Goal: Transaction & Acquisition: Book appointment/travel/reservation

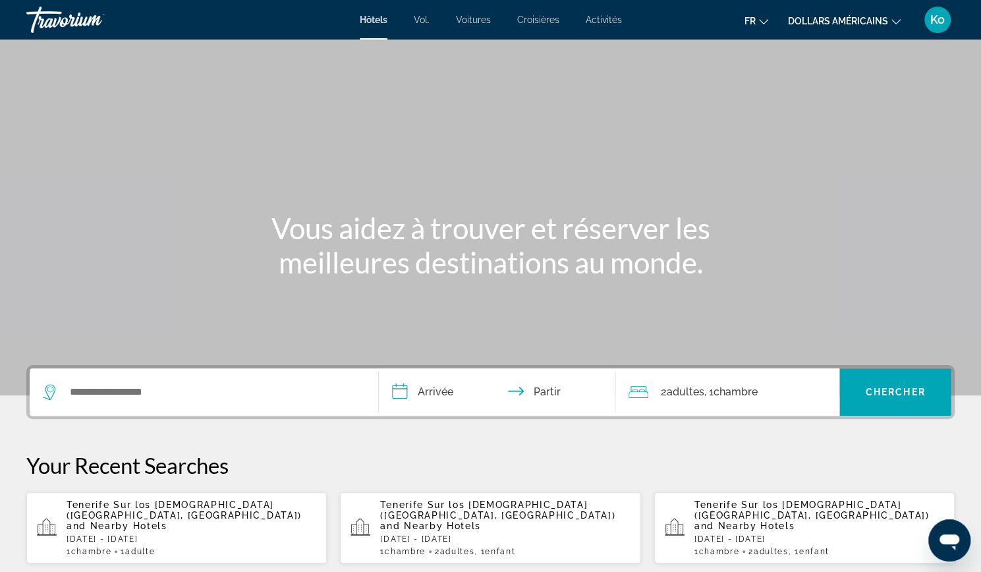
click at [445, 400] on input "**********" at bounding box center [500, 393] width 242 height 51
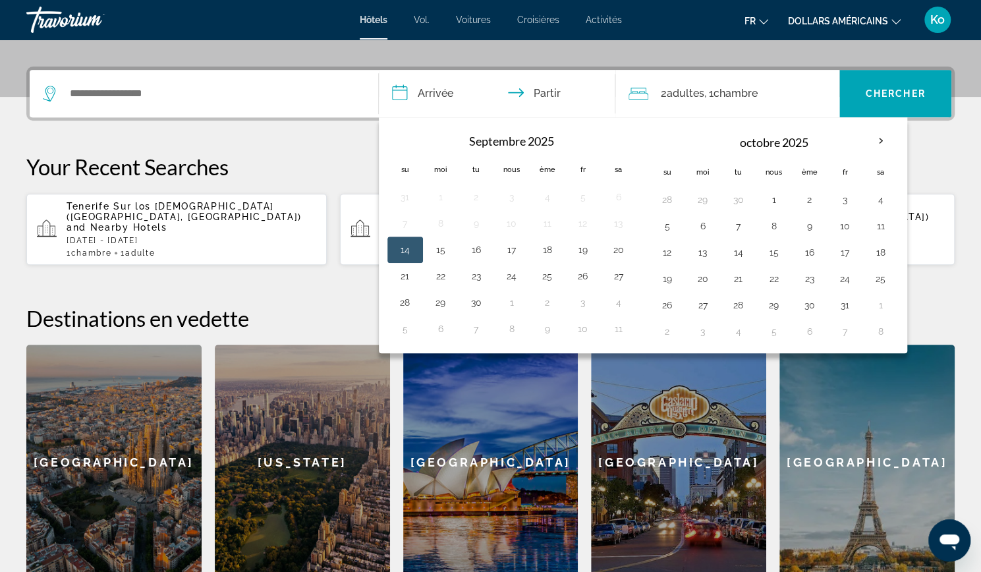
scroll to position [321, 0]
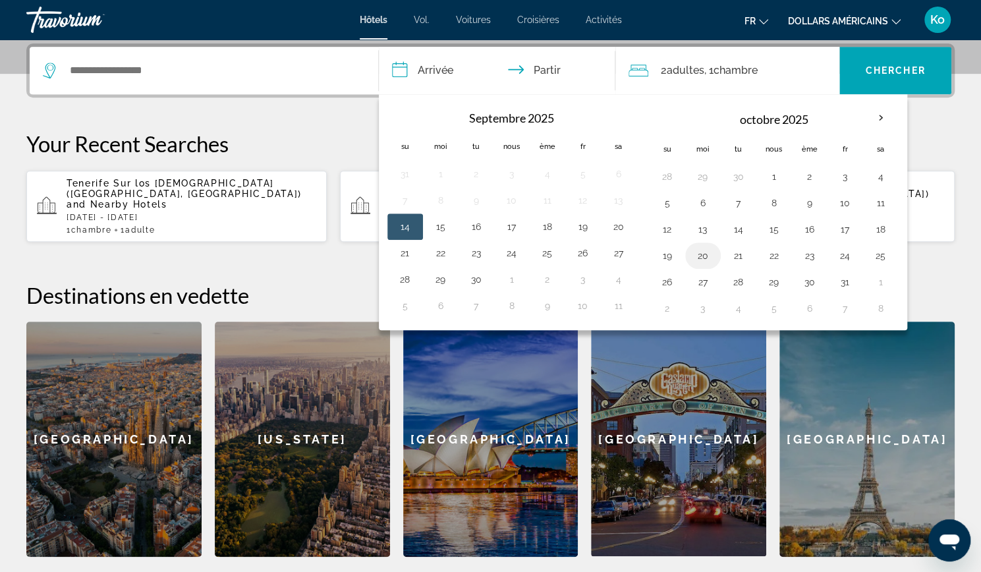
click at [703, 251] on button "20" at bounding box center [702, 255] width 21 height 18
click at [877, 117] on th "Mois prochain" at bounding box center [881, 117] width 36 height 29
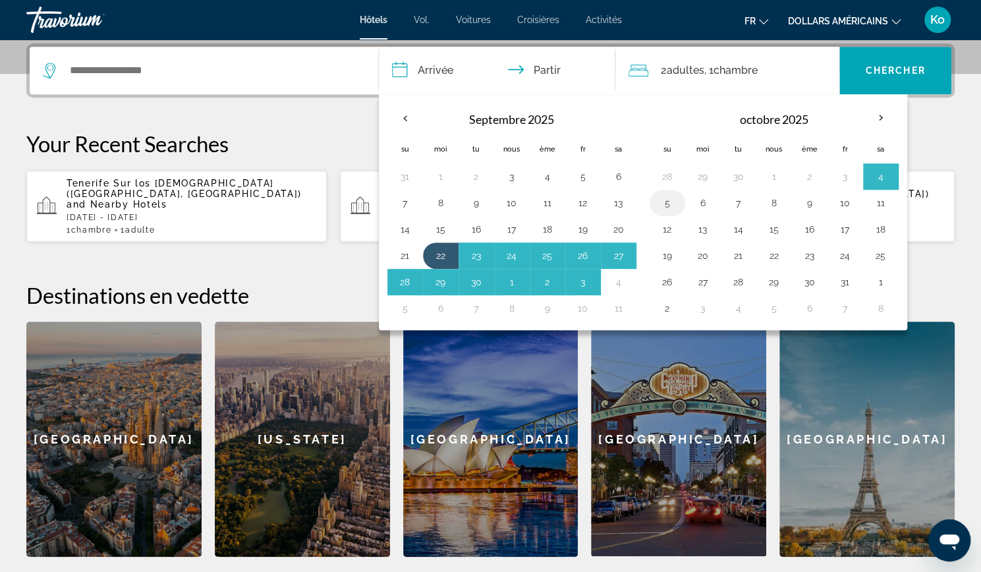
click at [671, 198] on button "5" at bounding box center [667, 203] width 21 height 18
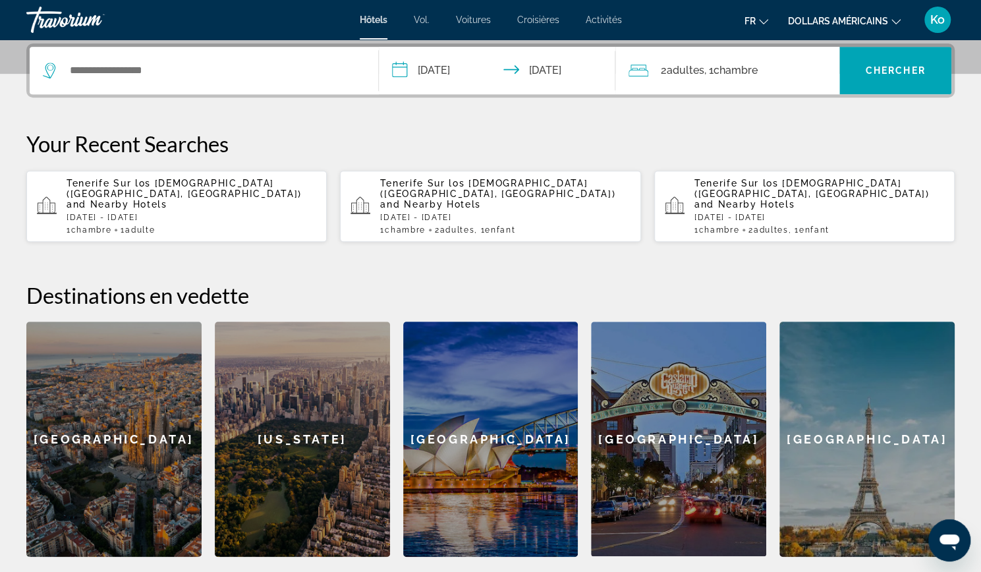
click at [588, 78] on input "**********" at bounding box center [500, 72] width 242 height 51
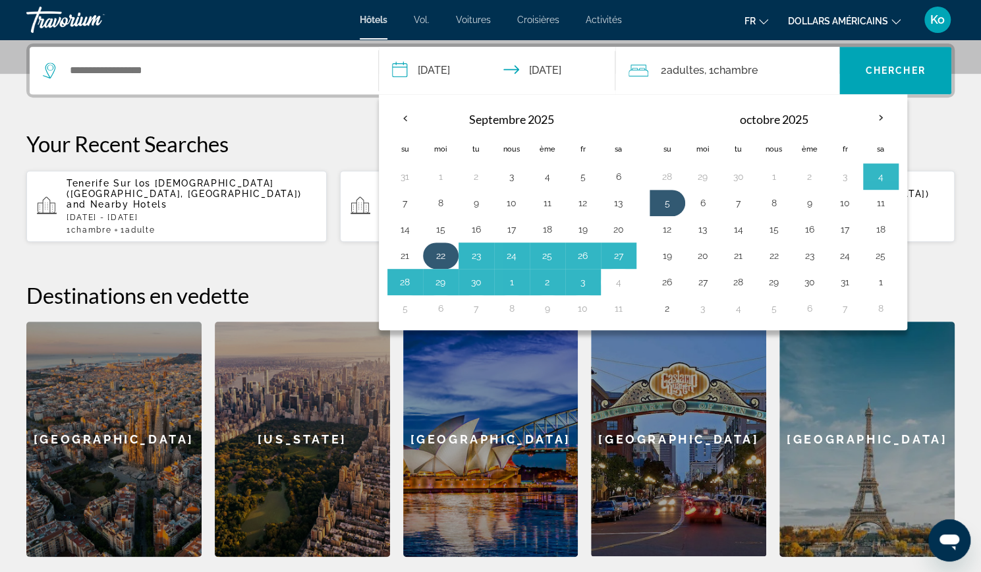
click at [442, 250] on button "22" at bounding box center [440, 255] width 21 height 18
click at [770, 202] on button "8" at bounding box center [773, 203] width 21 height 18
type input "**********"
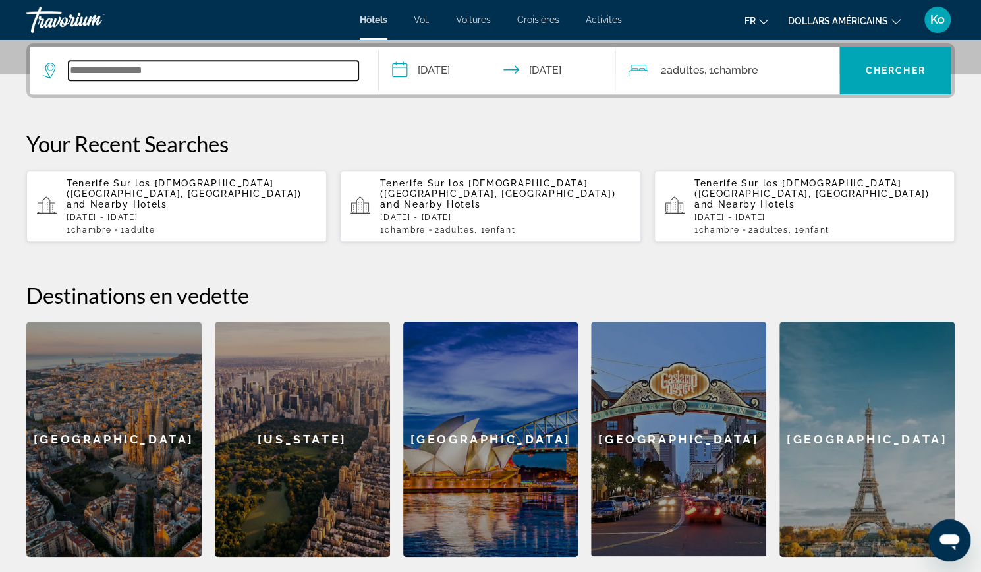
click at [278, 74] on input "Widget de recherche" at bounding box center [214, 71] width 290 height 20
click at [252, 74] on input "Widget de recherche" at bounding box center [214, 71] width 290 height 20
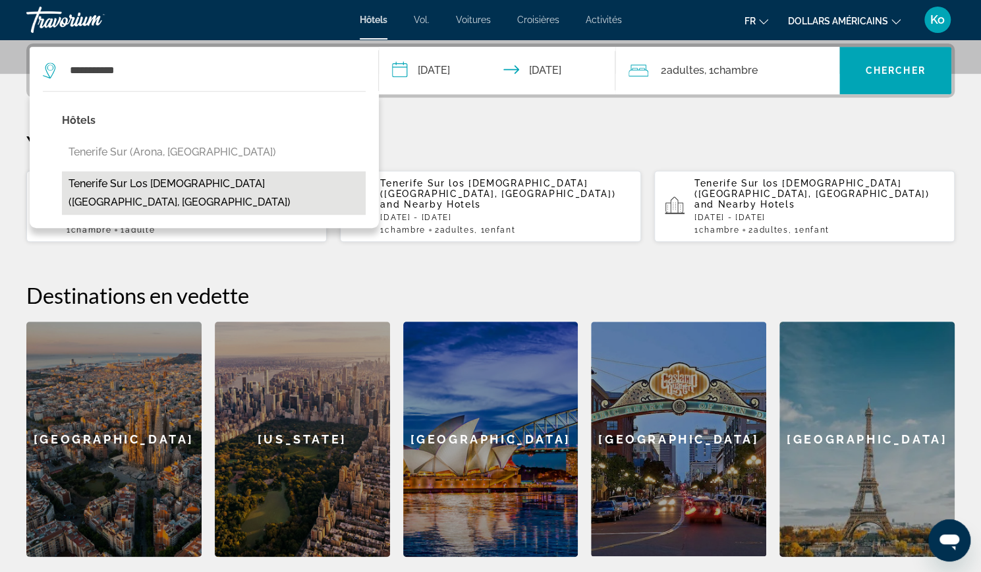
click at [233, 181] on button "Tenerife Sur los [DEMOGRAPHIC_DATA] ([GEOGRAPHIC_DATA], [GEOGRAPHIC_DATA])" at bounding box center [214, 192] width 304 height 43
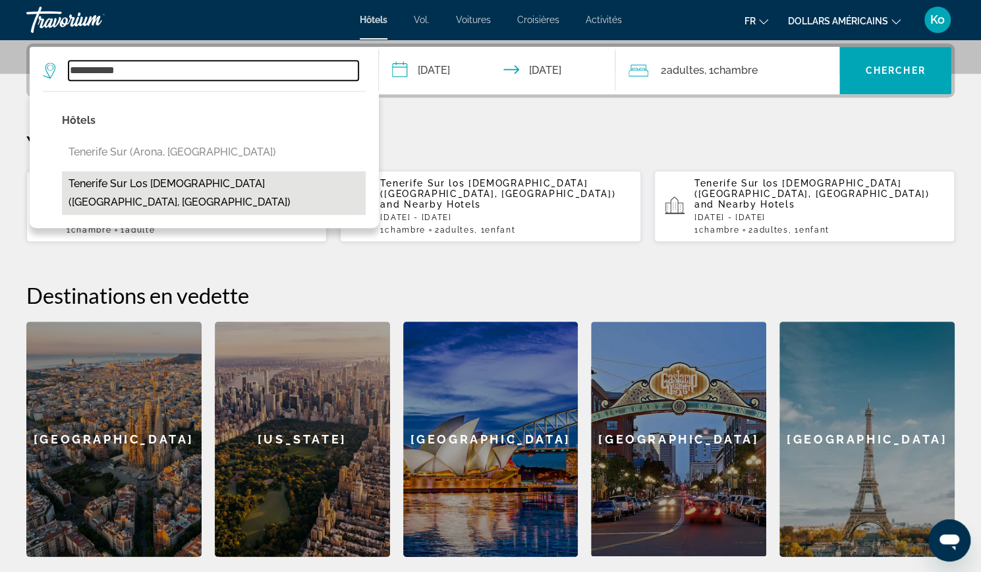
type input "**********"
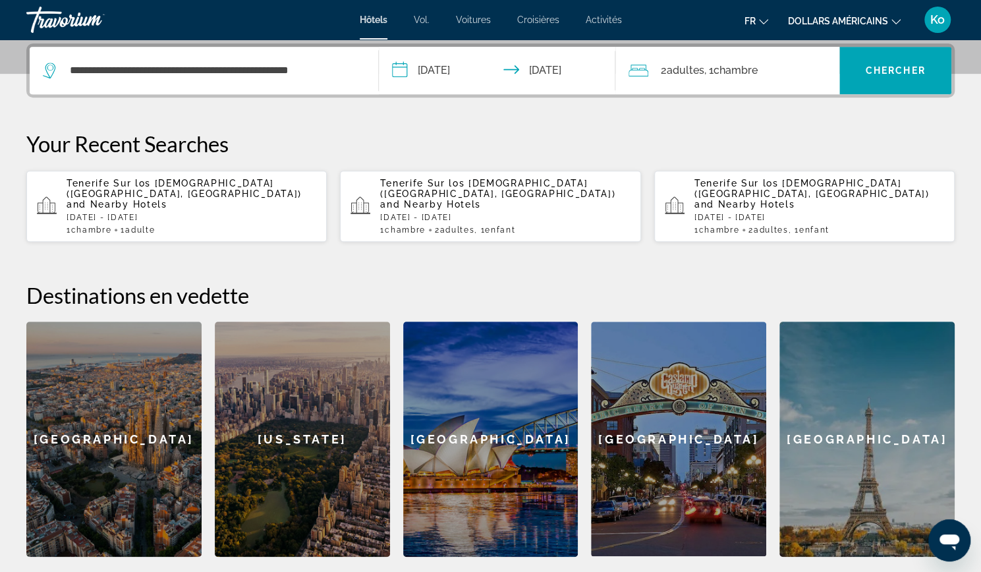
click at [790, 74] on div "2 adultes Adulte , 1 Chambre pièces" at bounding box center [733, 70] width 211 height 18
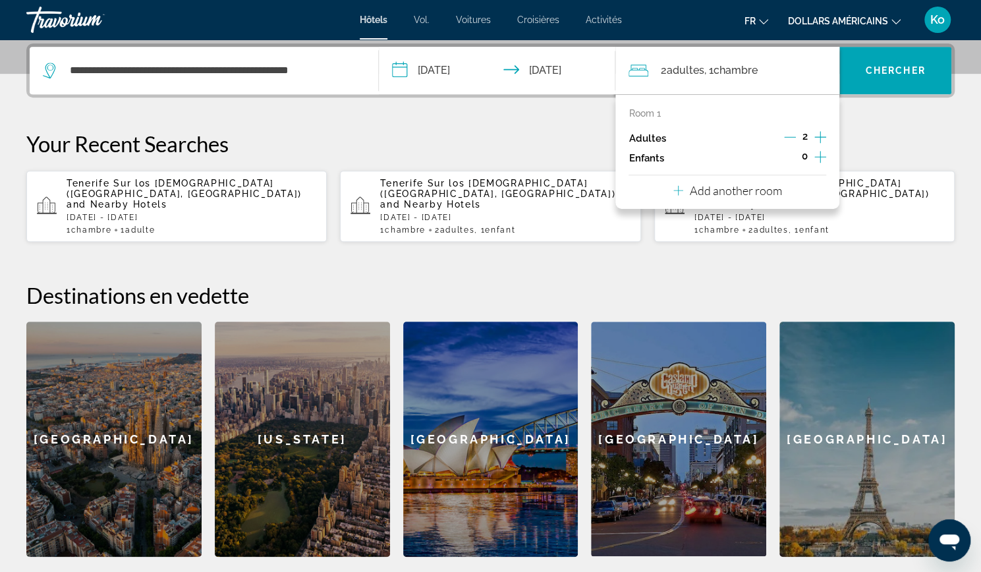
click at [818, 155] on icon "Increment children" at bounding box center [820, 157] width 12 height 16
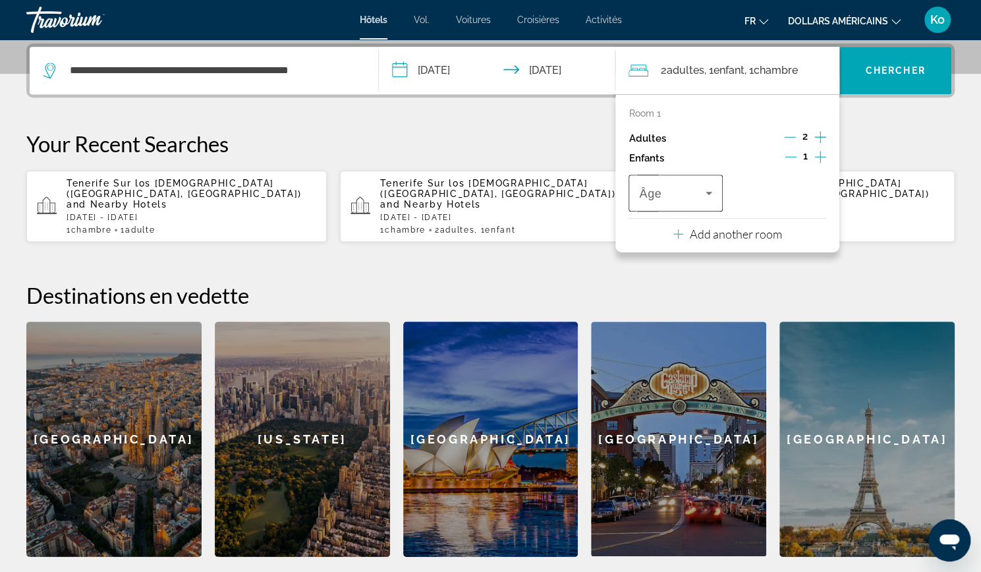
click at [684, 185] on span "Travelers: 2 adults, 1 child" at bounding box center [672, 193] width 66 height 16
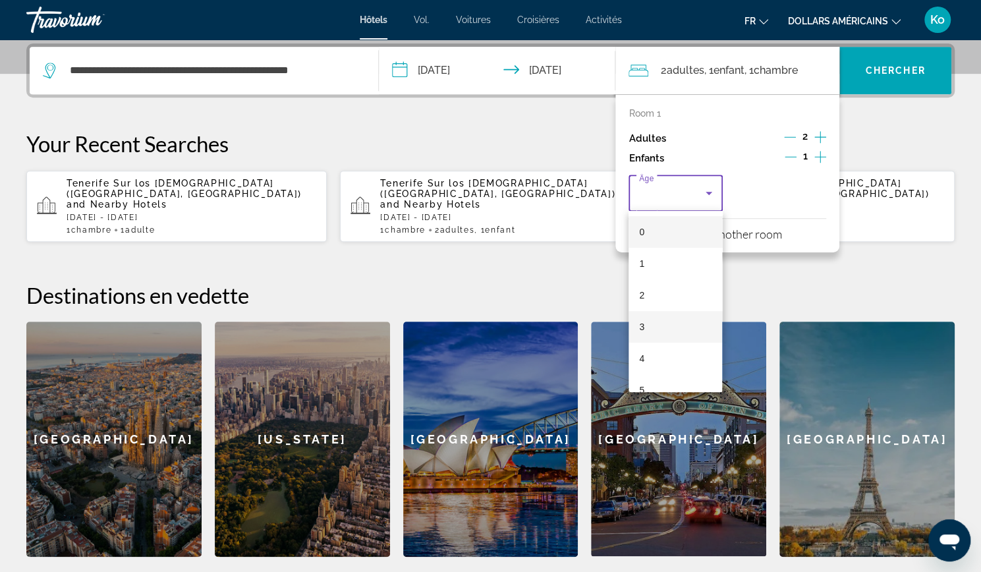
click at [651, 319] on mat-option "3" at bounding box center [675, 327] width 94 height 32
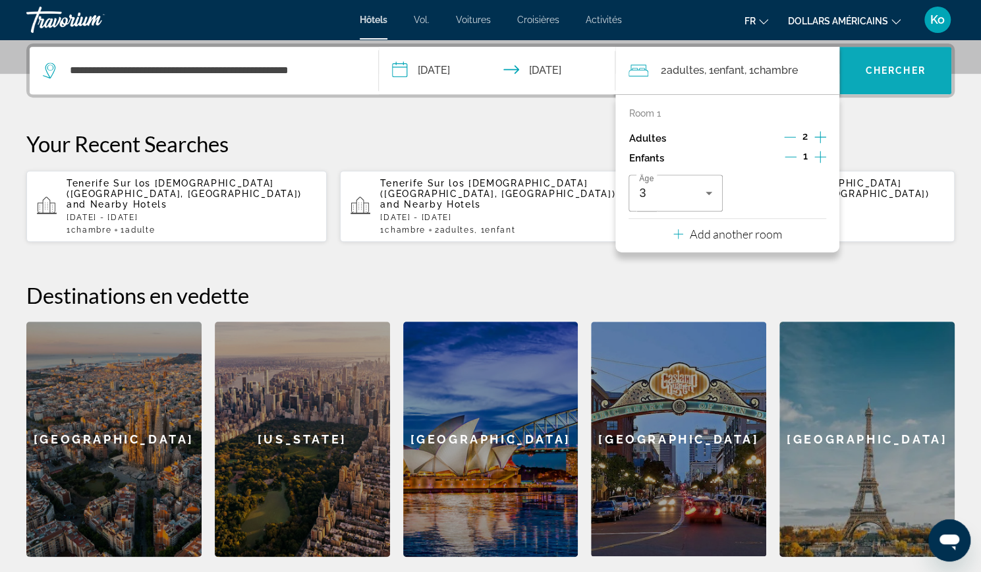
click at [869, 83] on span "Widget de recherche" at bounding box center [895, 71] width 112 height 32
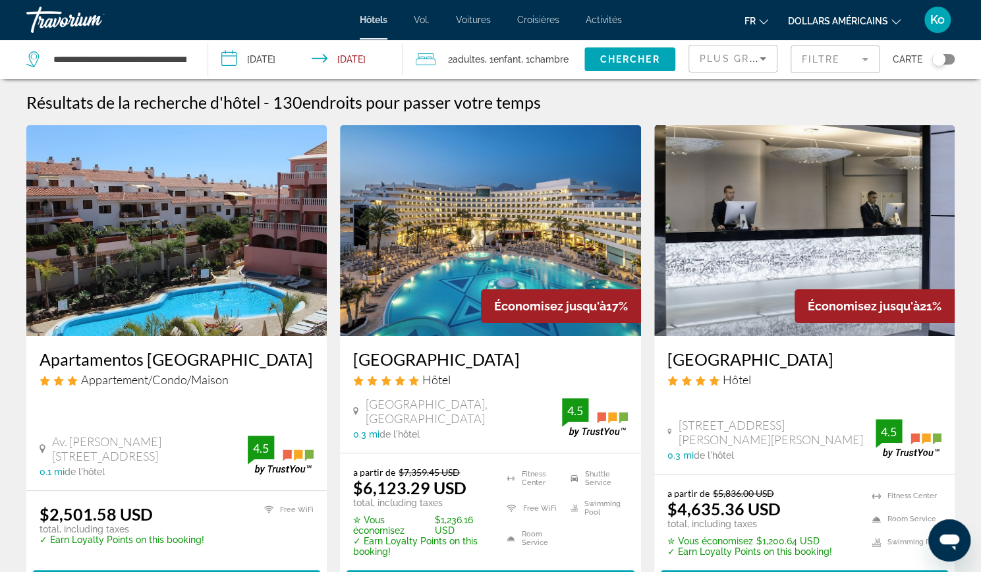
click at [835, 30] on div "fr Anglais Espagnol Français italien Portugais russe dollars américains USD ($)…" at bounding box center [795, 20] width 320 height 28
click at [837, 21] on font "dollars américains" at bounding box center [838, 21] width 100 height 11
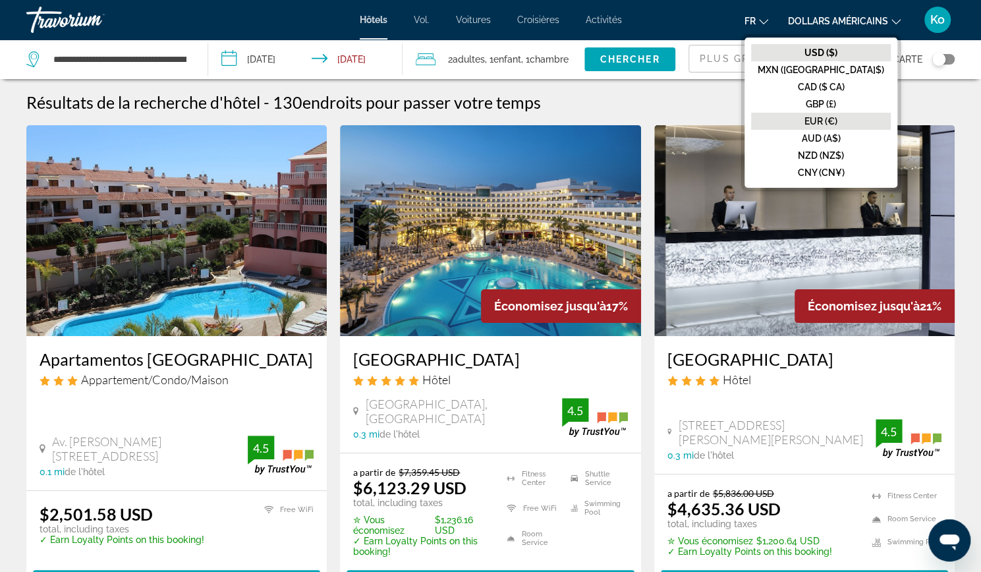
click at [833, 121] on font "EUR (€)" at bounding box center [820, 121] width 33 height 11
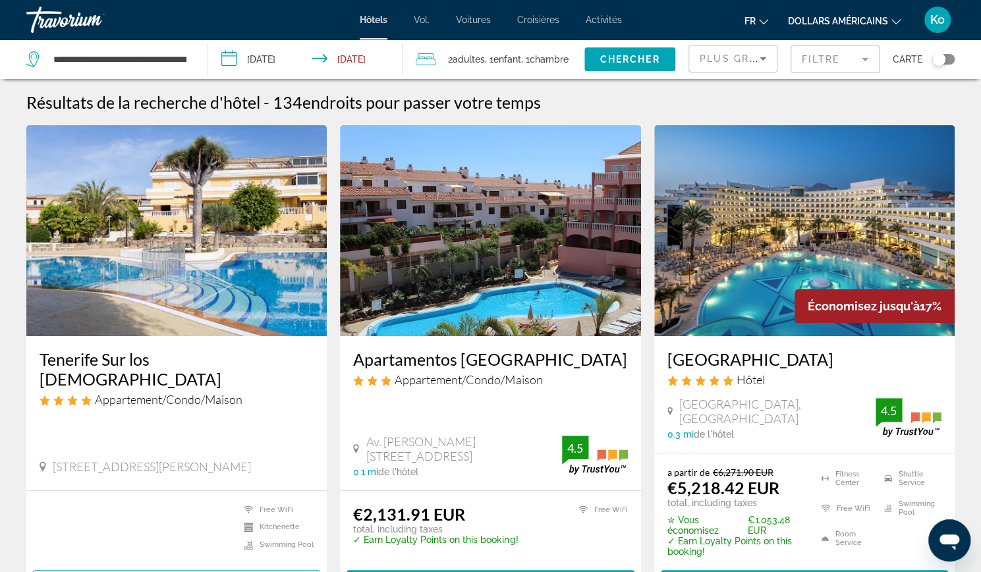
click at [811, 65] on mat-form-field "Filtre" at bounding box center [834, 59] width 89 height 28
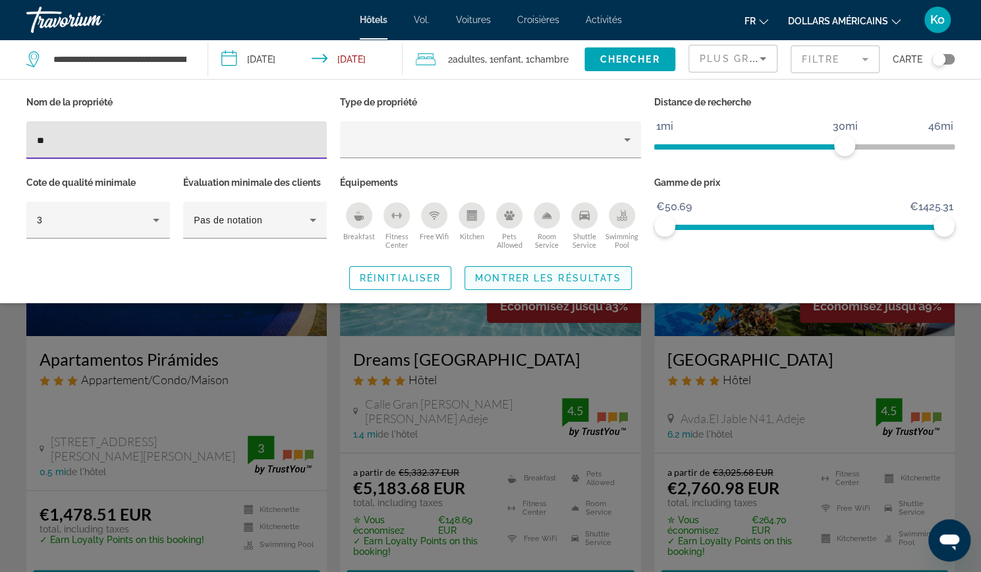
type input "**"
click at [524, 279] on span "Montrer les résultats" at bounding box center [548, 278] width 146 height 11
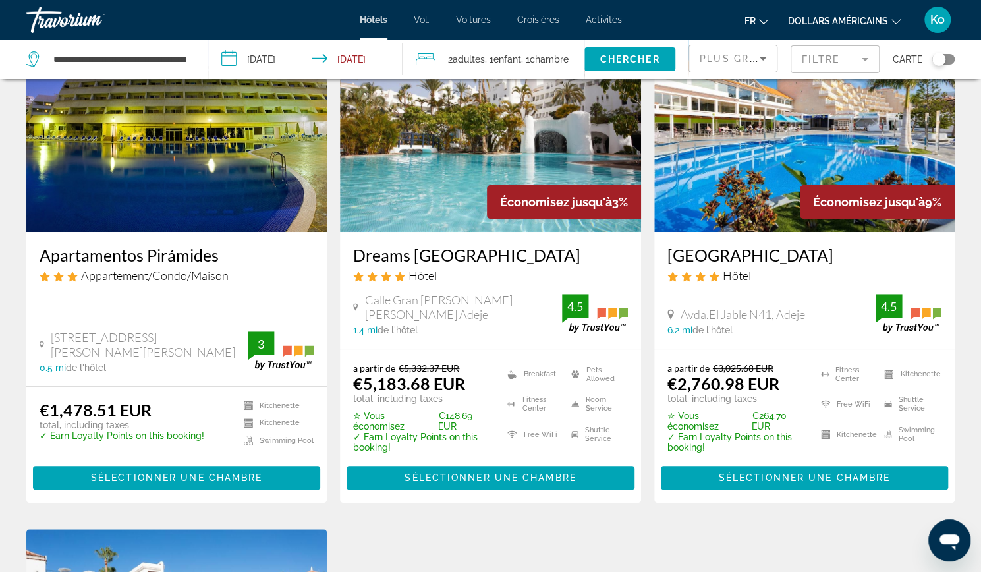
scroll to position [103, 0]
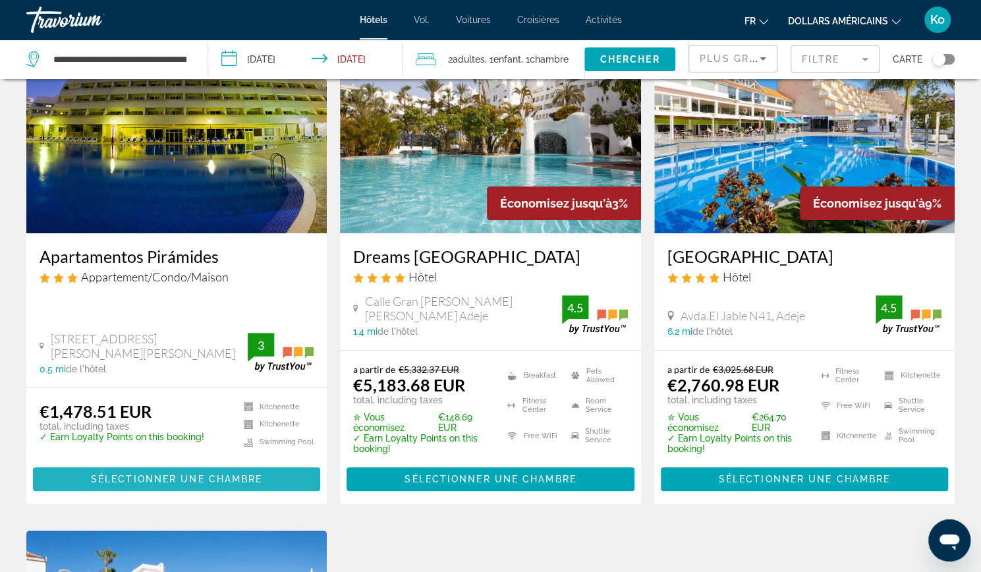
click at [175, 475] on span "Sélectionner une chambre" at bounding box center [176, 479] width 171 height 11
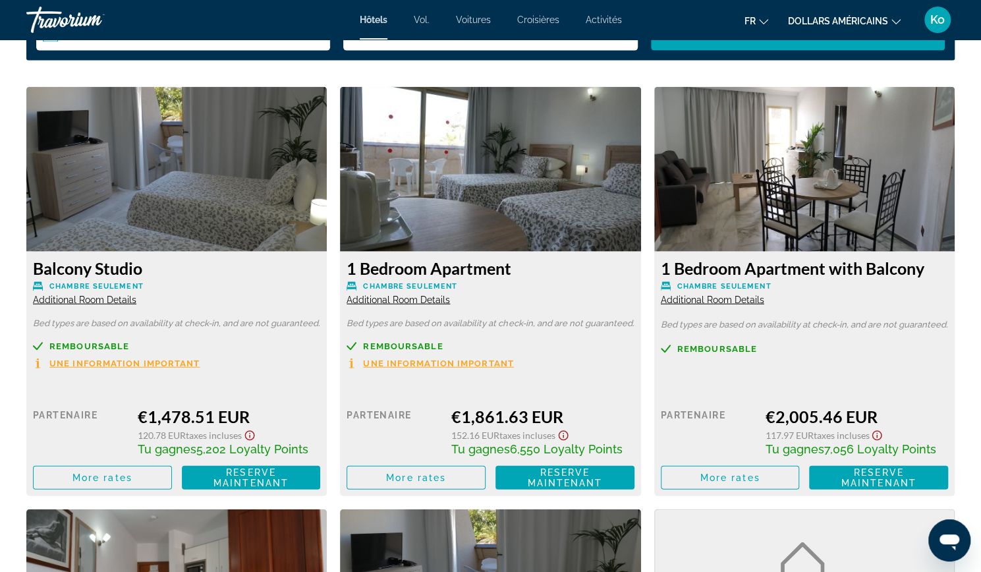
scroll to position [1769, 0]
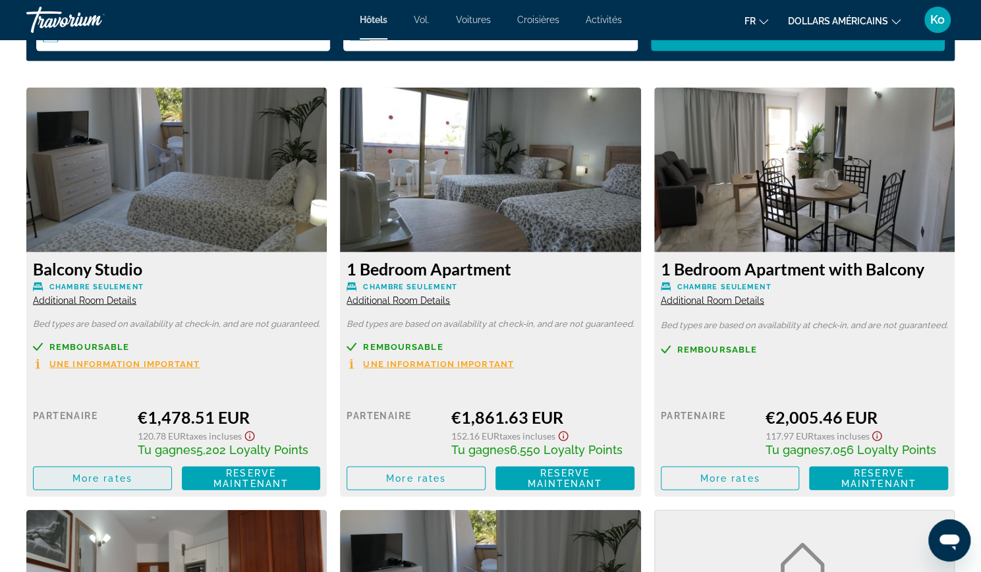
click at [117, 476] on span "More rates" at bounding box center [102, 478] width 60 height 11
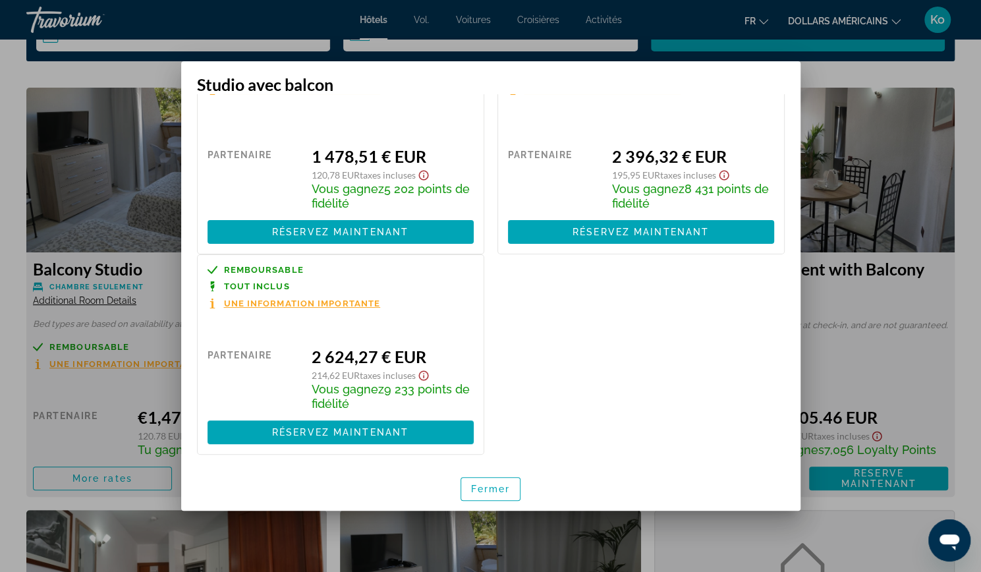
scroll to position [67, 0]
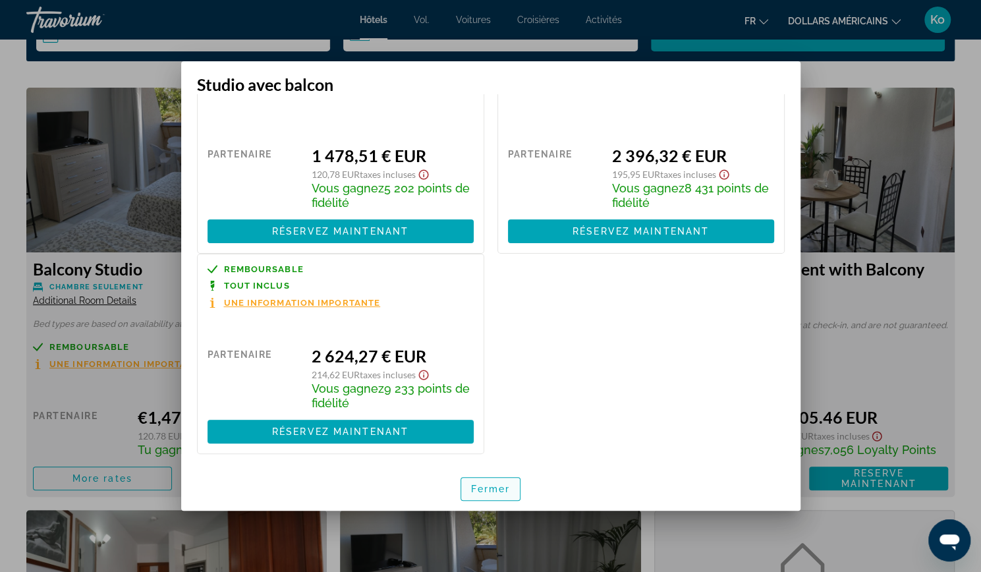
click at [489, 487] on font "Fermer" at bounding box center [491, 488] width 40 height 11
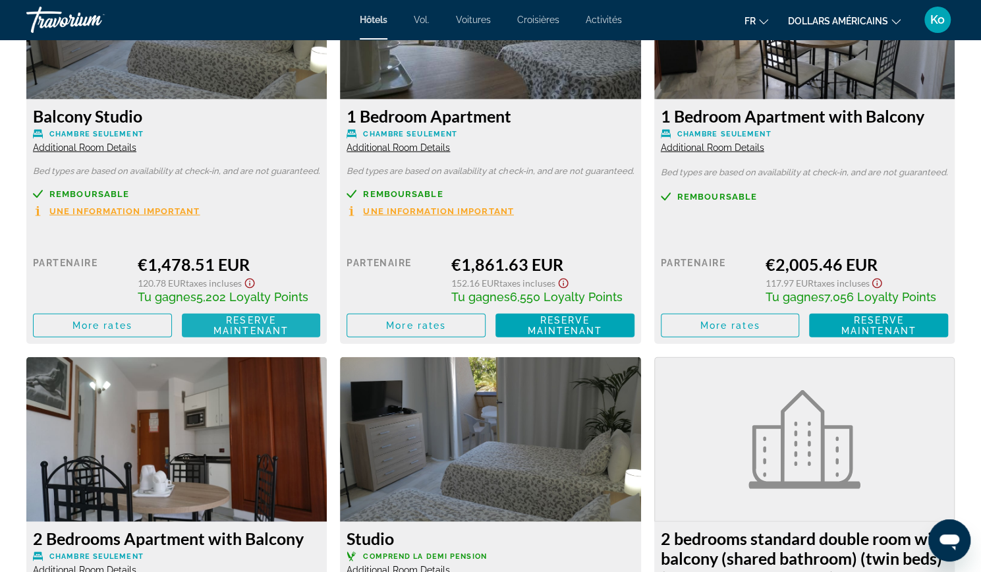
scroll to position [1922, 0]
click at [146, 339] on span "Contenu principal" at bounding box center [103, 326] width 138 height 32
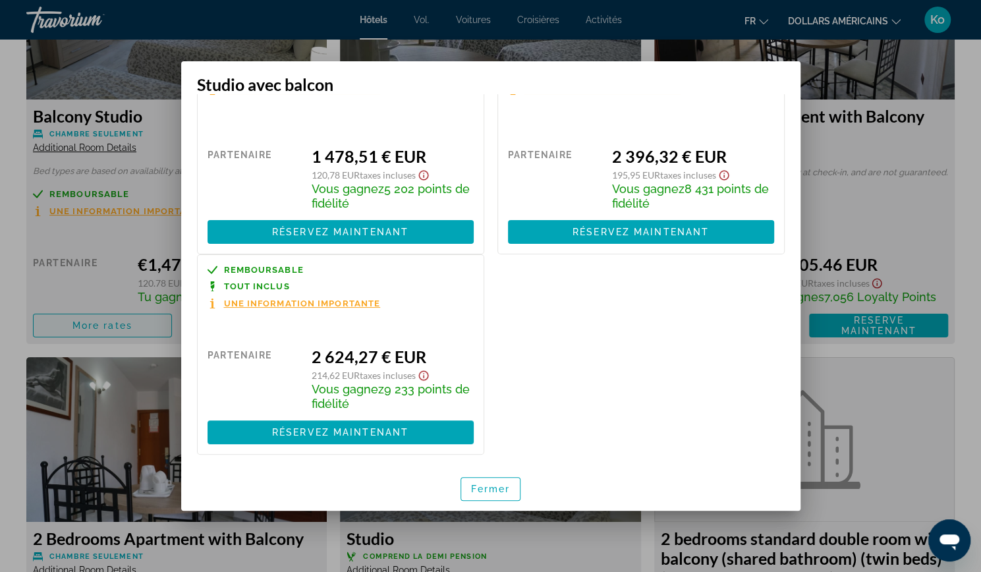
scroll to position [65, 0]
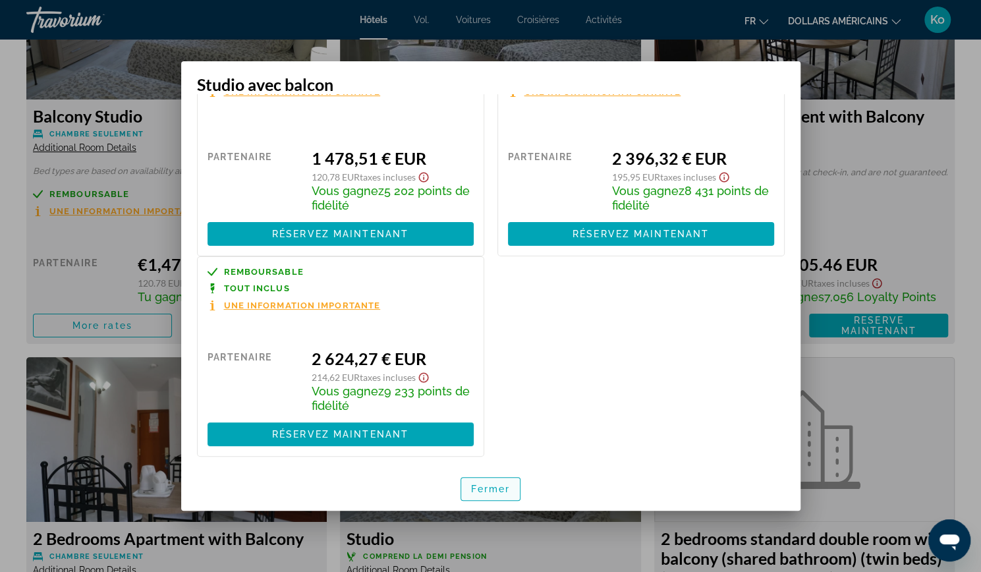
click at [493, 493] on font "Fermer" at bounding box center [491, 488] width 40 height 11
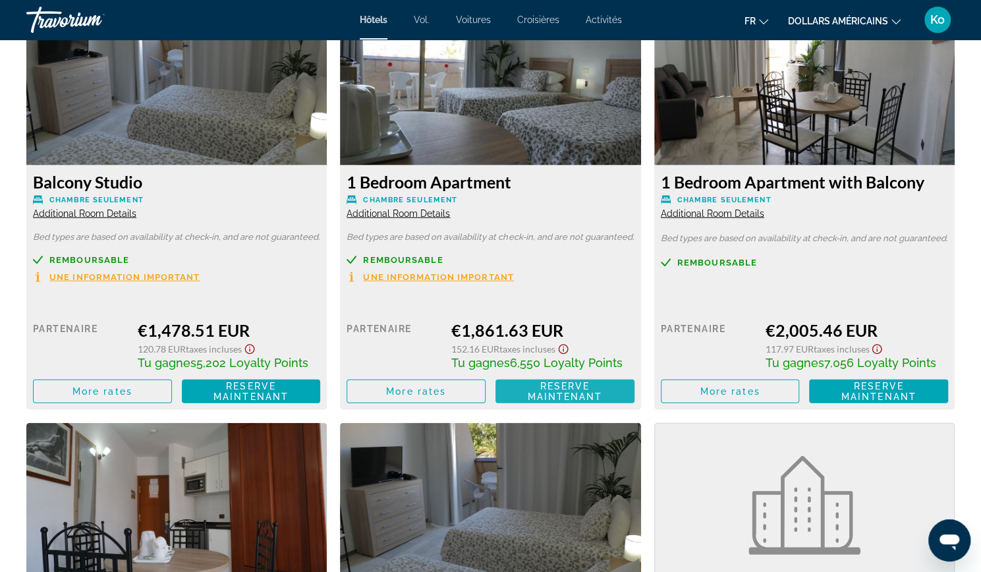
scroll to position [1865, 0]
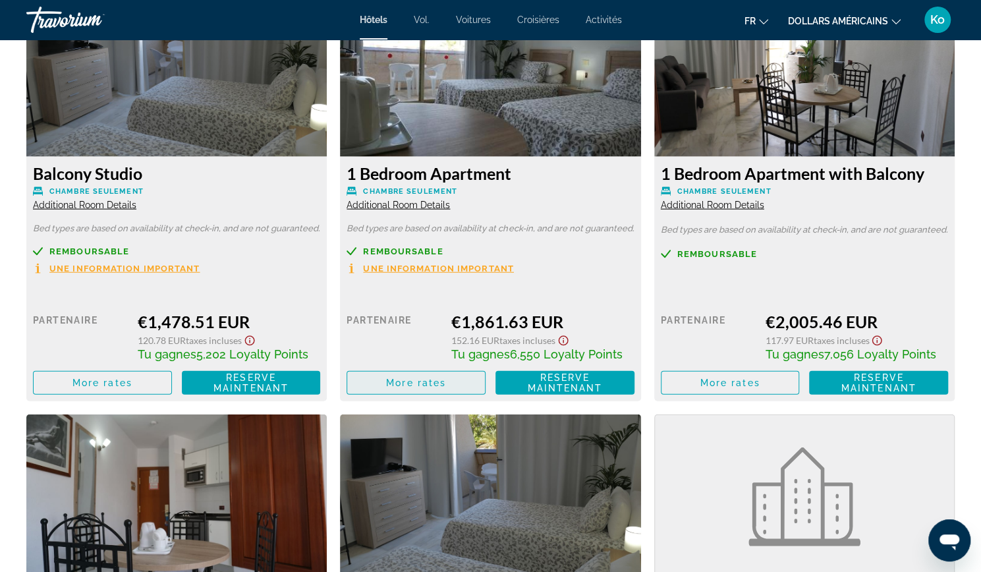
click at [444, 382] on span "More rates" at bounding box center [416, 382] width 60 height 11
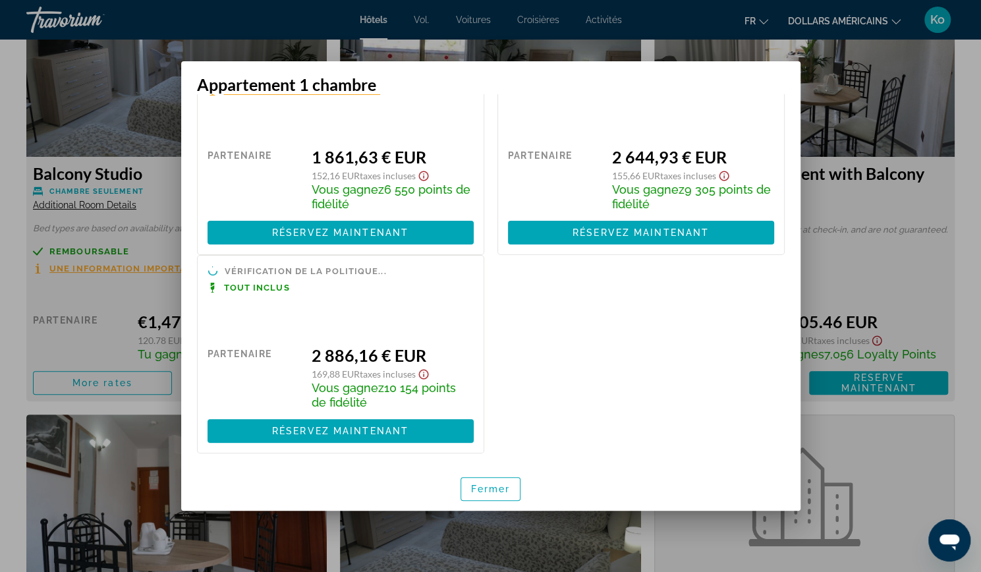
scroll to position [63, 0]
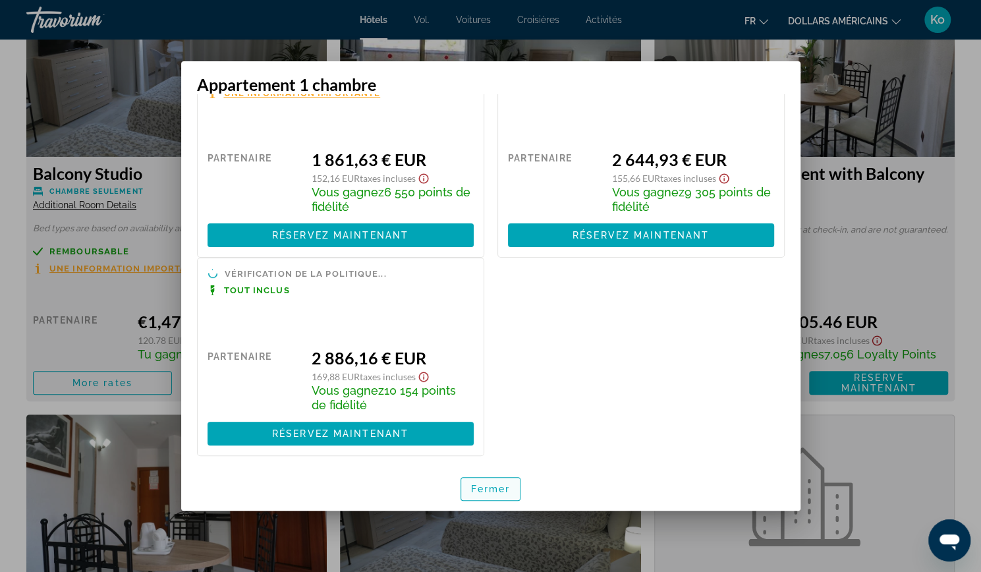
click at [520, 486] on button "Fermer" at bounding box center [490, 489] width 61 height 24
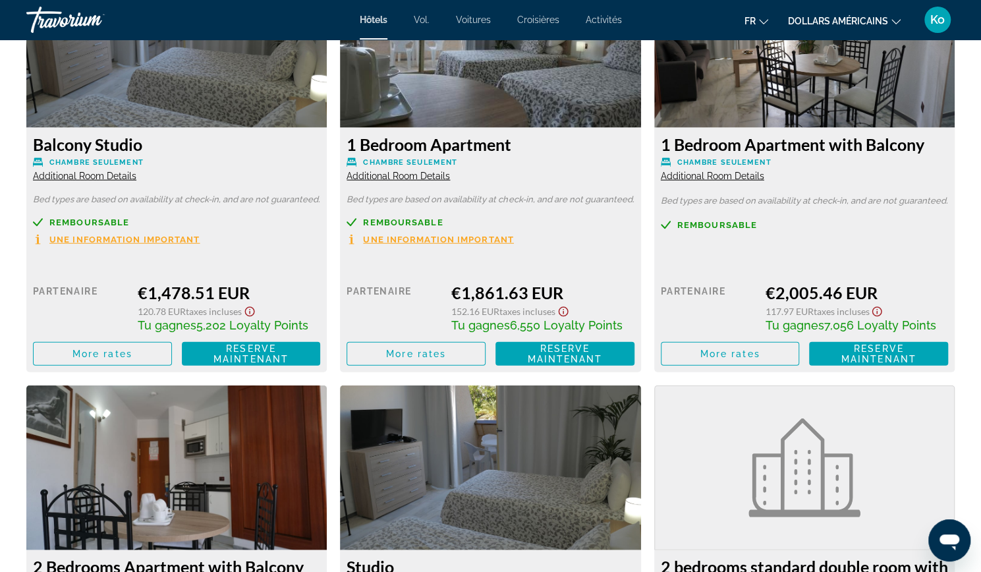
scroll to position [1890, 0]
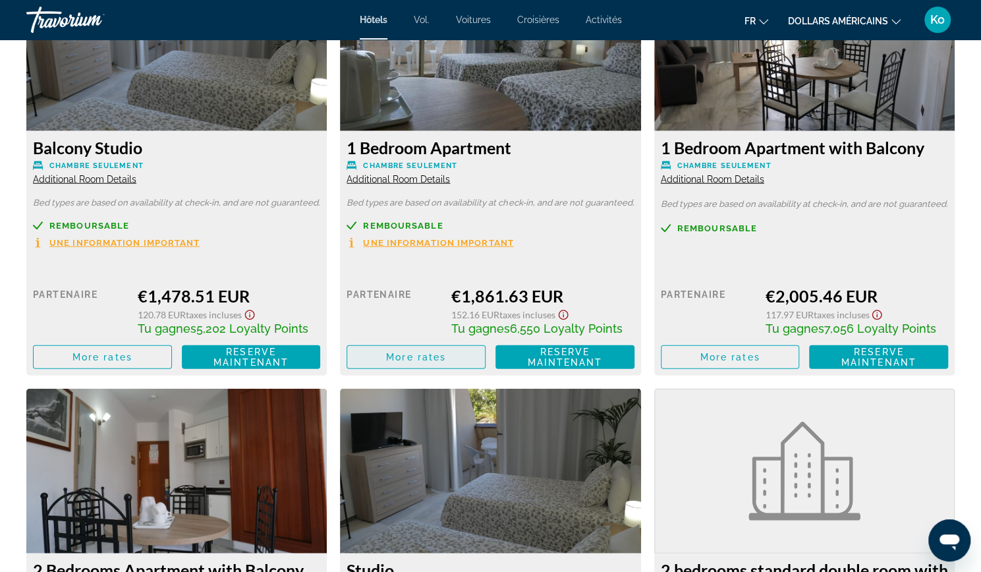
click at [410, 360] on span "More rates" at bounding box center [416, 357] width 60 height 11
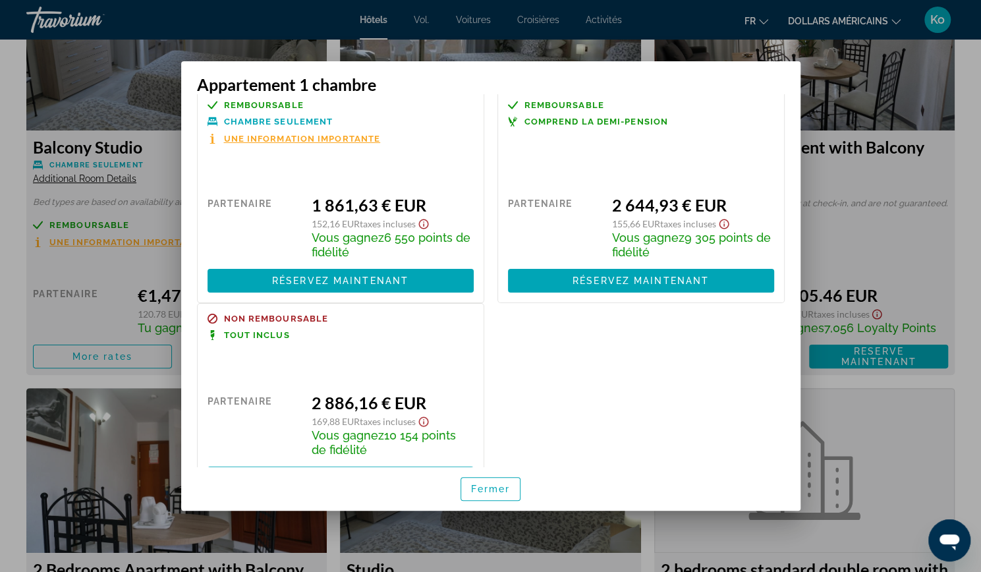
scroll to position [21, 0]
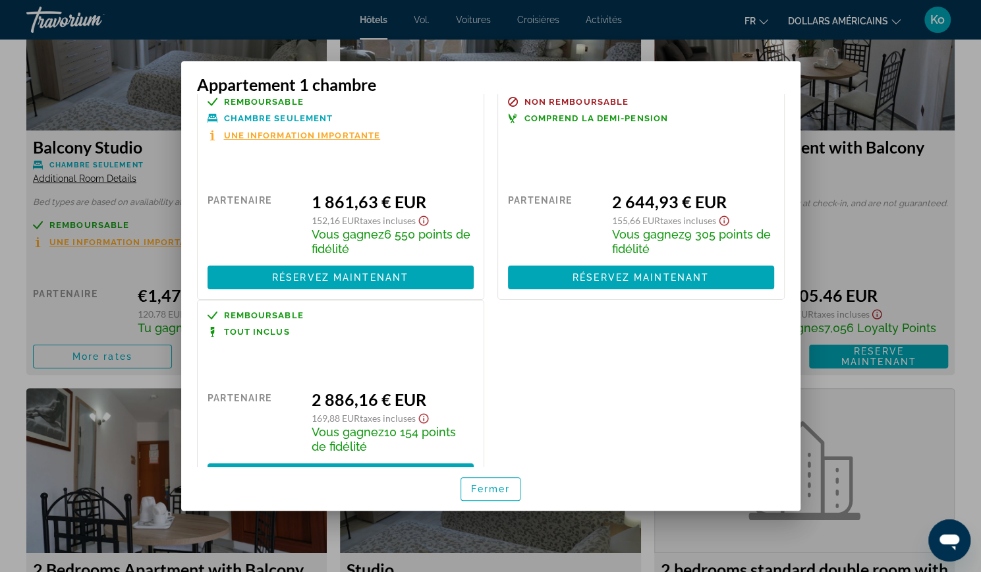
click at [423, 377] on div "Prix ​​au détail 0,00 $ quand vous échangez Partenaire 2 886,16 € EUR 169,88 EU…" at bounding box center [340, 426] width 266 height 122
click at [493, 495] on span "button" at bounding box center [490, 489] width 59 height 32
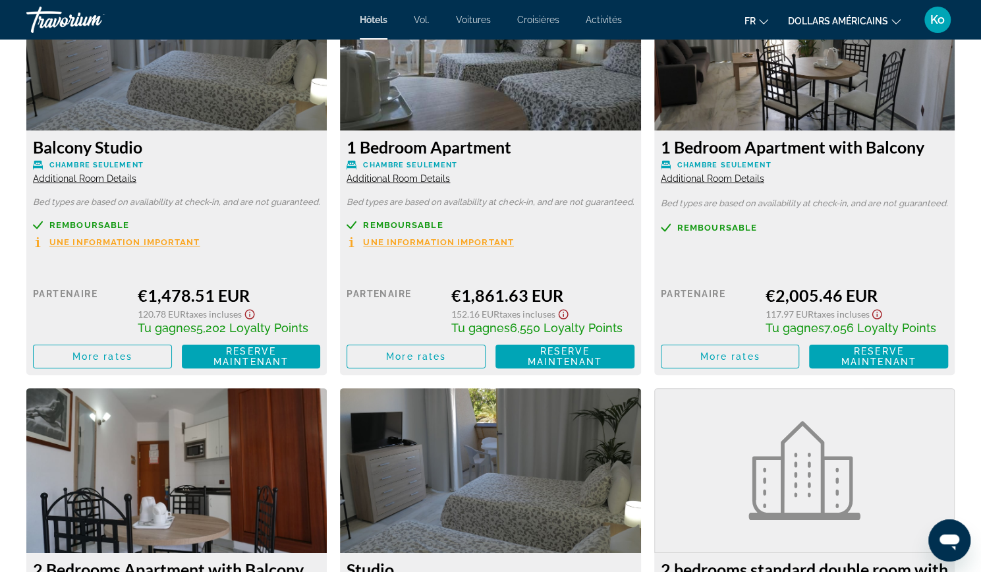
scroll to position [1890, 0]
click at [130, 354] on span "More rates" at bounding box center [102, 357] width 60 height 11
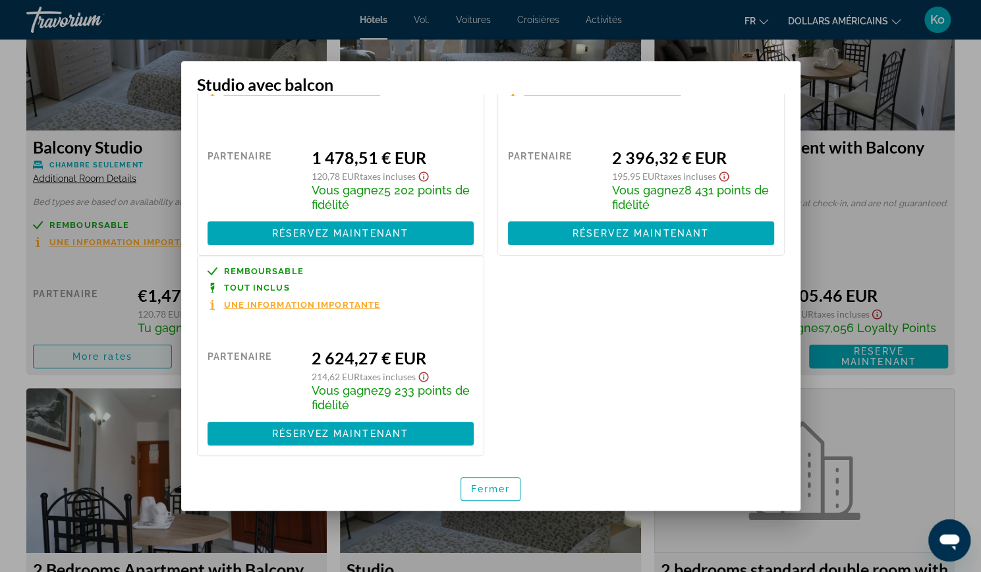
scroll to position [63, 0]
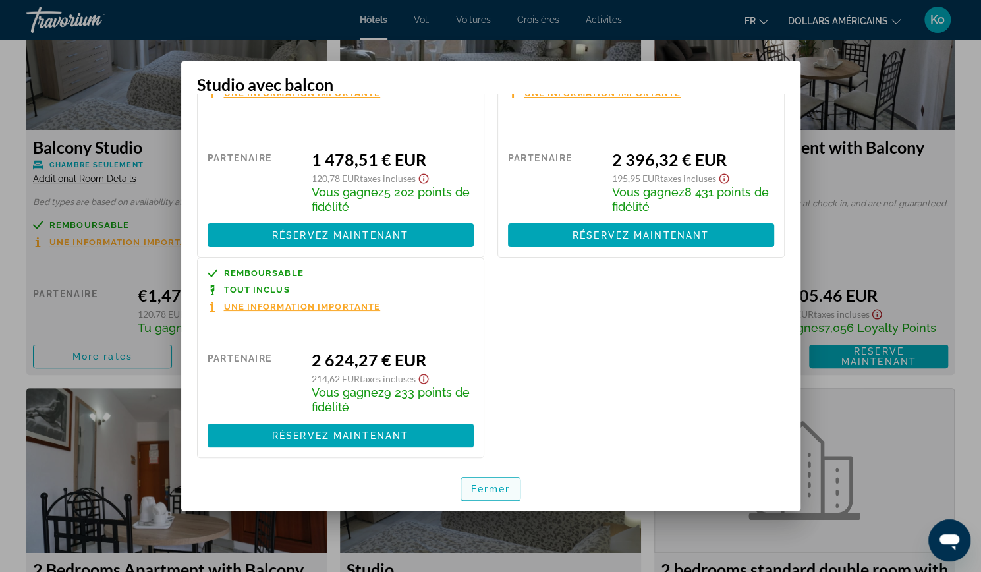
click at [484, 490] on font "Fermer" at bounding box center [491, 488] width 40 height 11
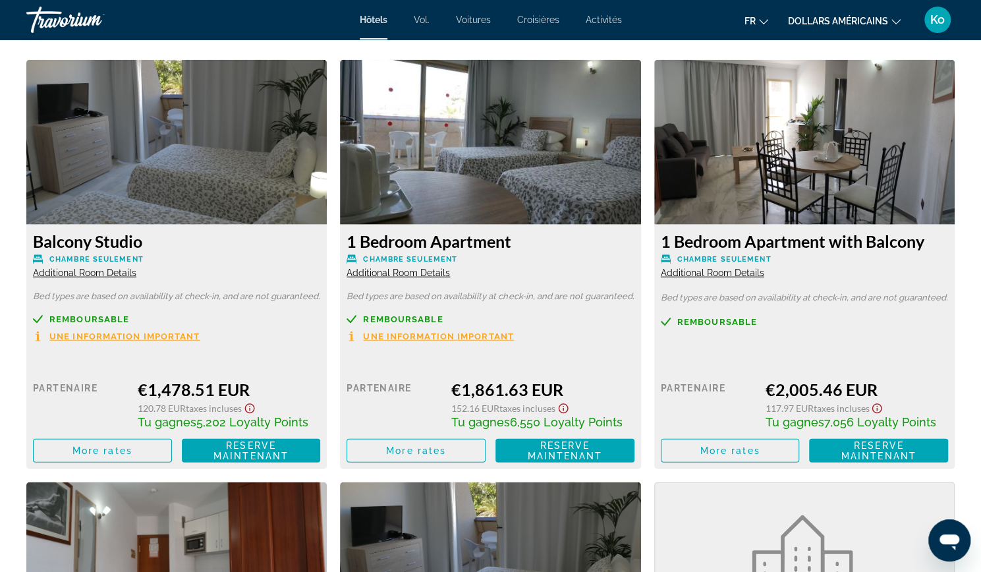
scroll to position [1803, 0]
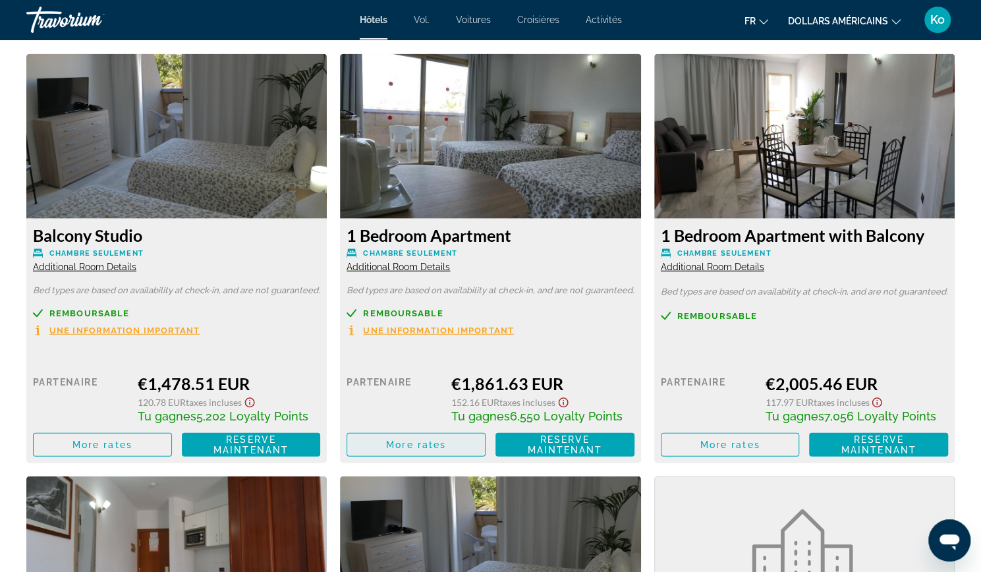
click at [440, 441] on span "More rates" at bounding box center [416, 444] width 60 height 11
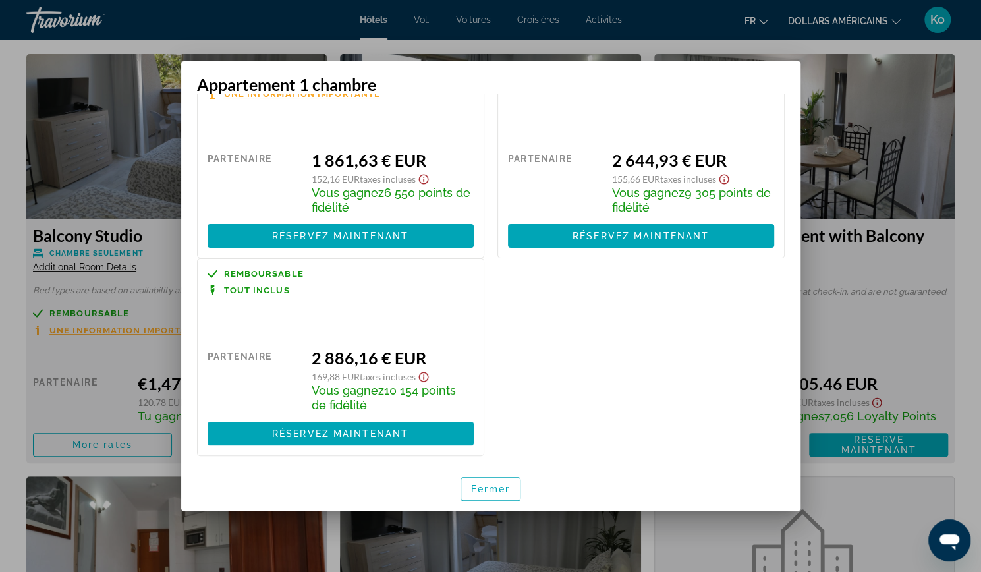
scroll to position [58, 0]
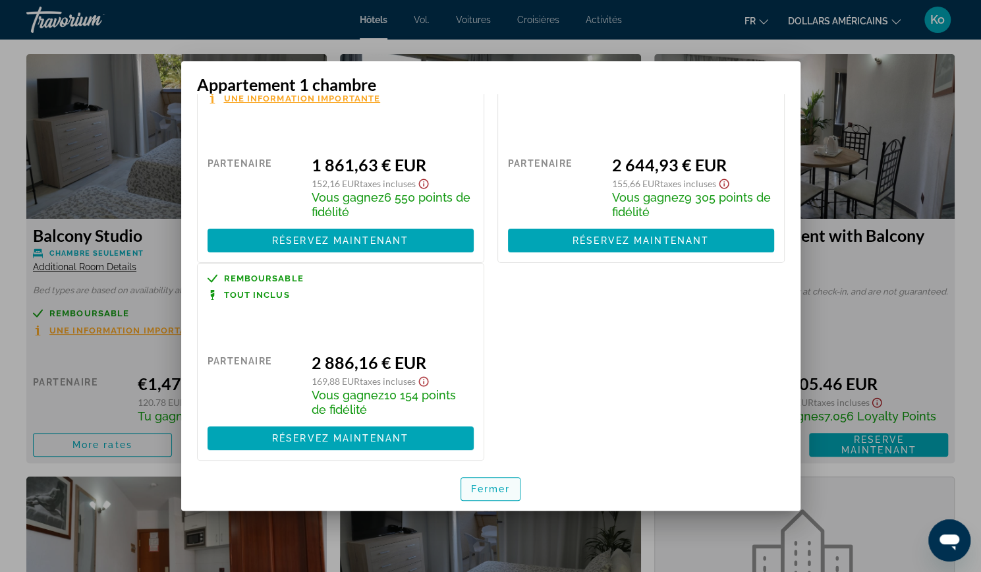
click at [501, 487] on font "Fermer" at bounding box center [491, 488] width 40 height 11
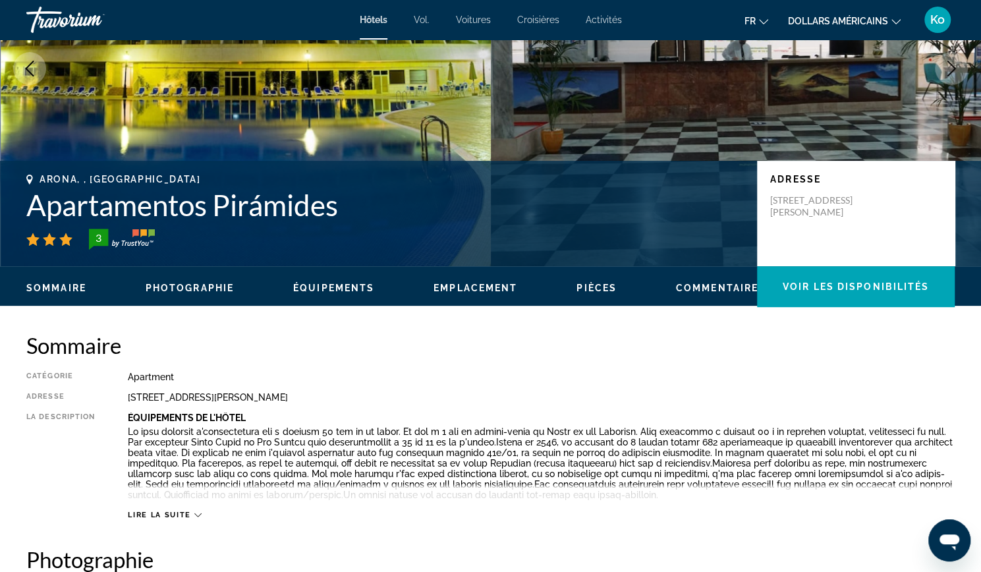
scroll to position [0, 0]
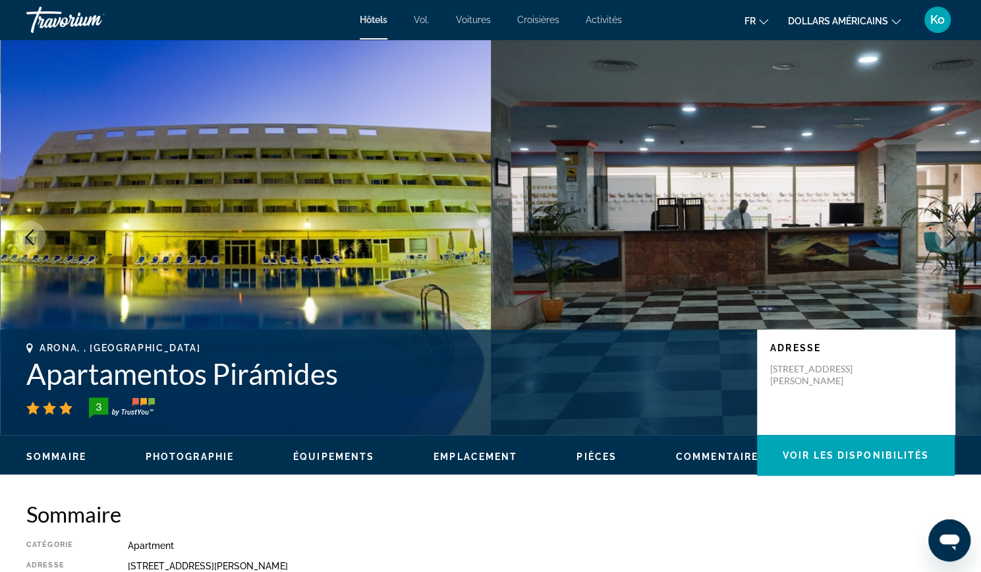
click at [71, 18] on div "Travorium" at bounding box center [92, 20] width 132 height 34
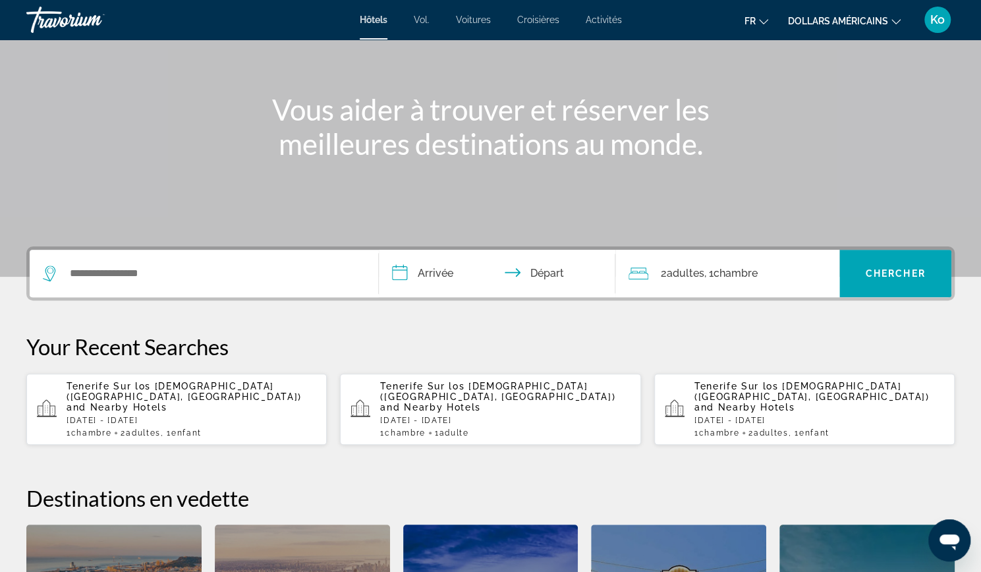
scroll to position [120, 0]
